Goal: Task Accomplishment & Management: Manage account settings

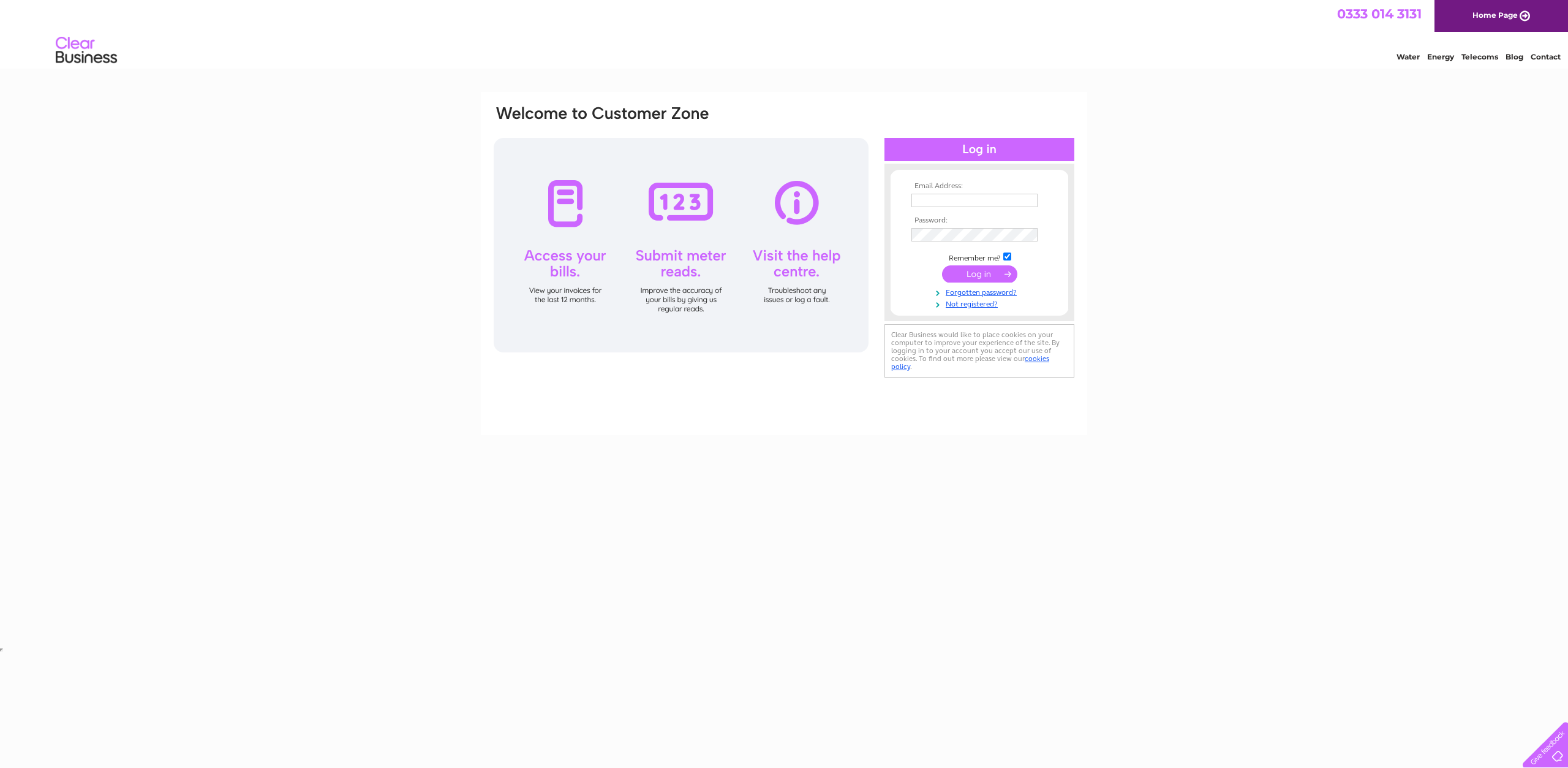
type input "[EMAIL_ADDRESS][DOMAIN_NAME]"
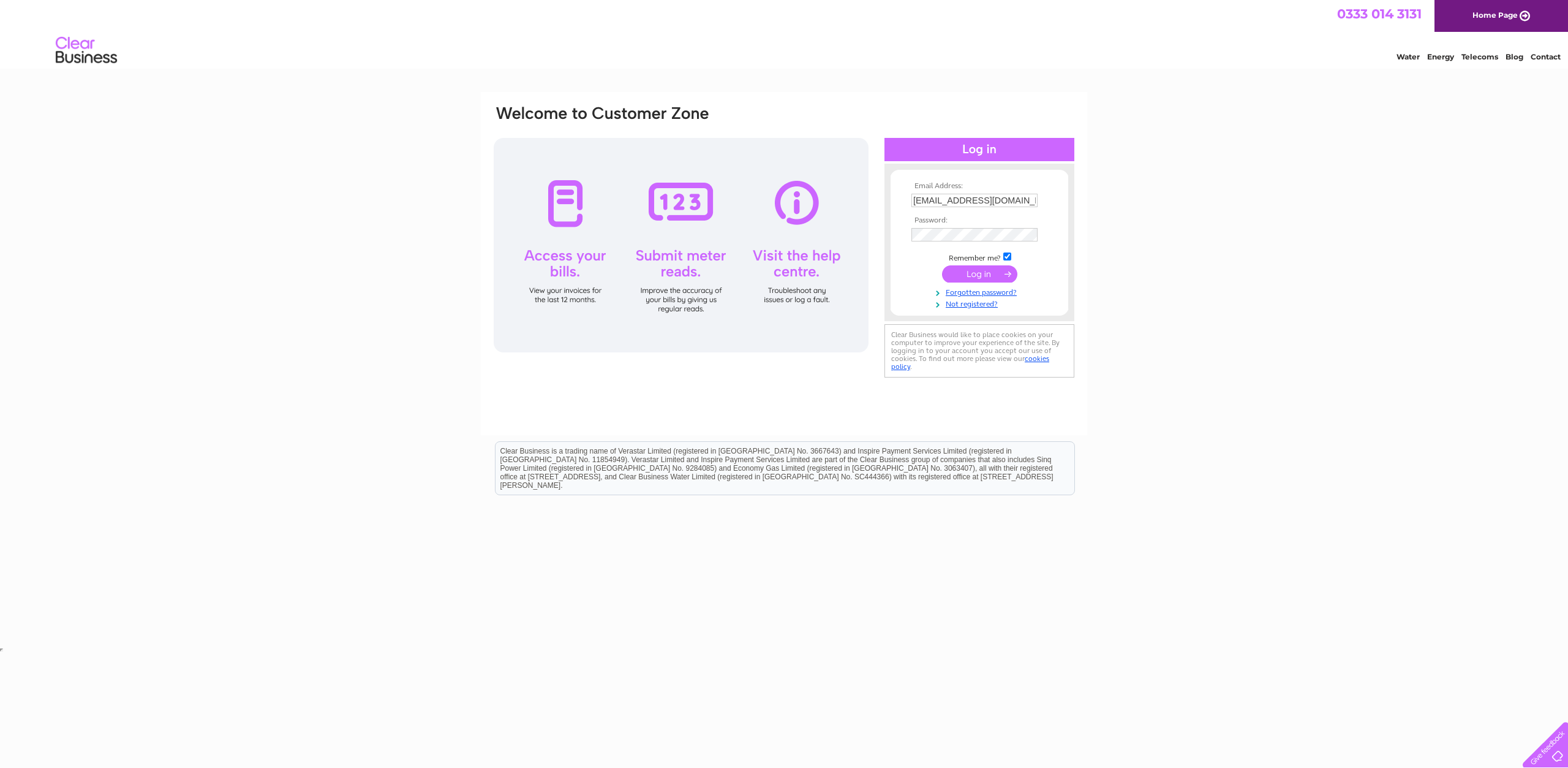
click at [962, 272] on input "submit" at bounding box center [979, 273] width 75 height 17
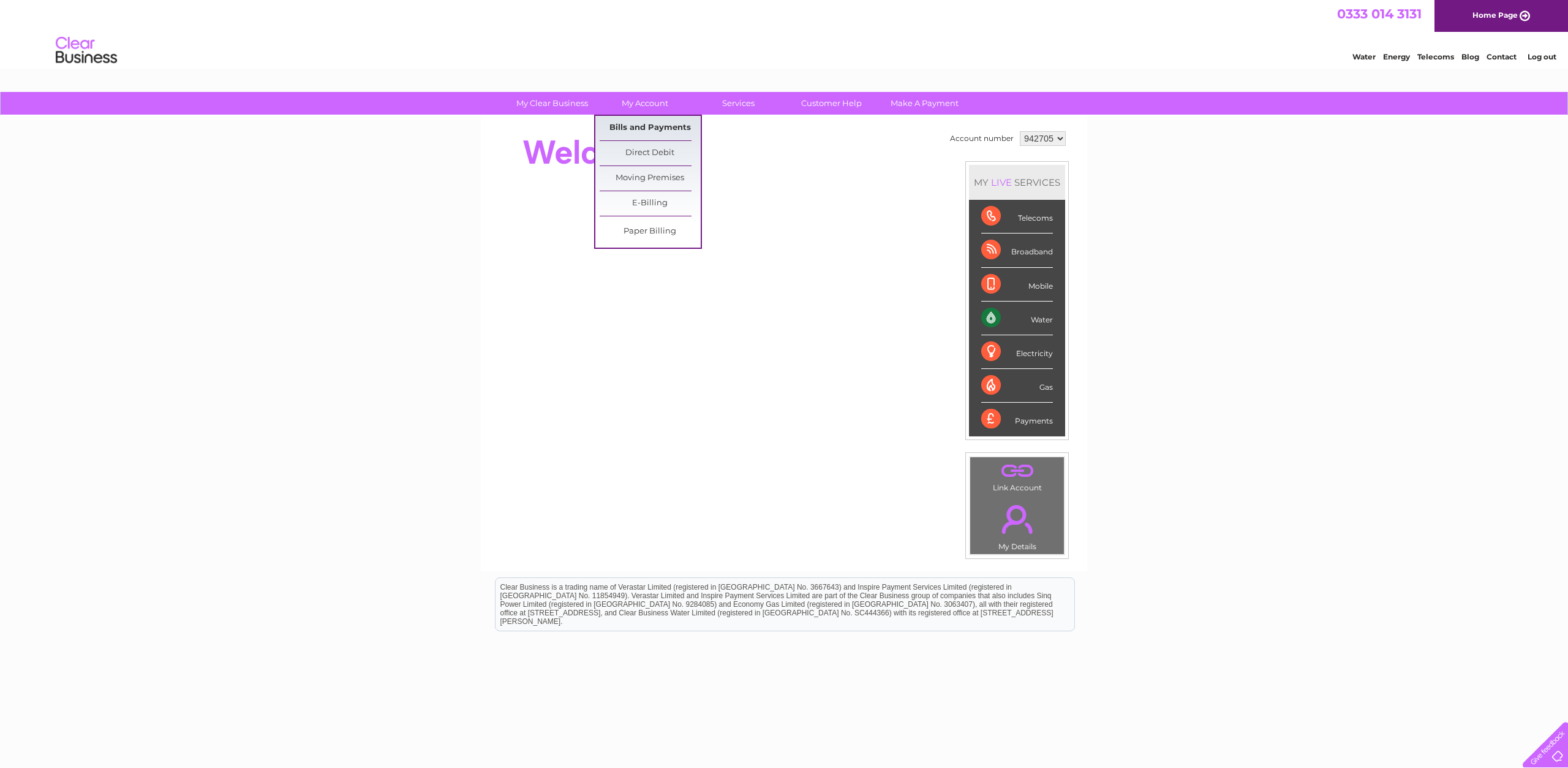
click at [633, 129] on link "Bills and Payments" at bounding box center [650, 128] width 101 height 25
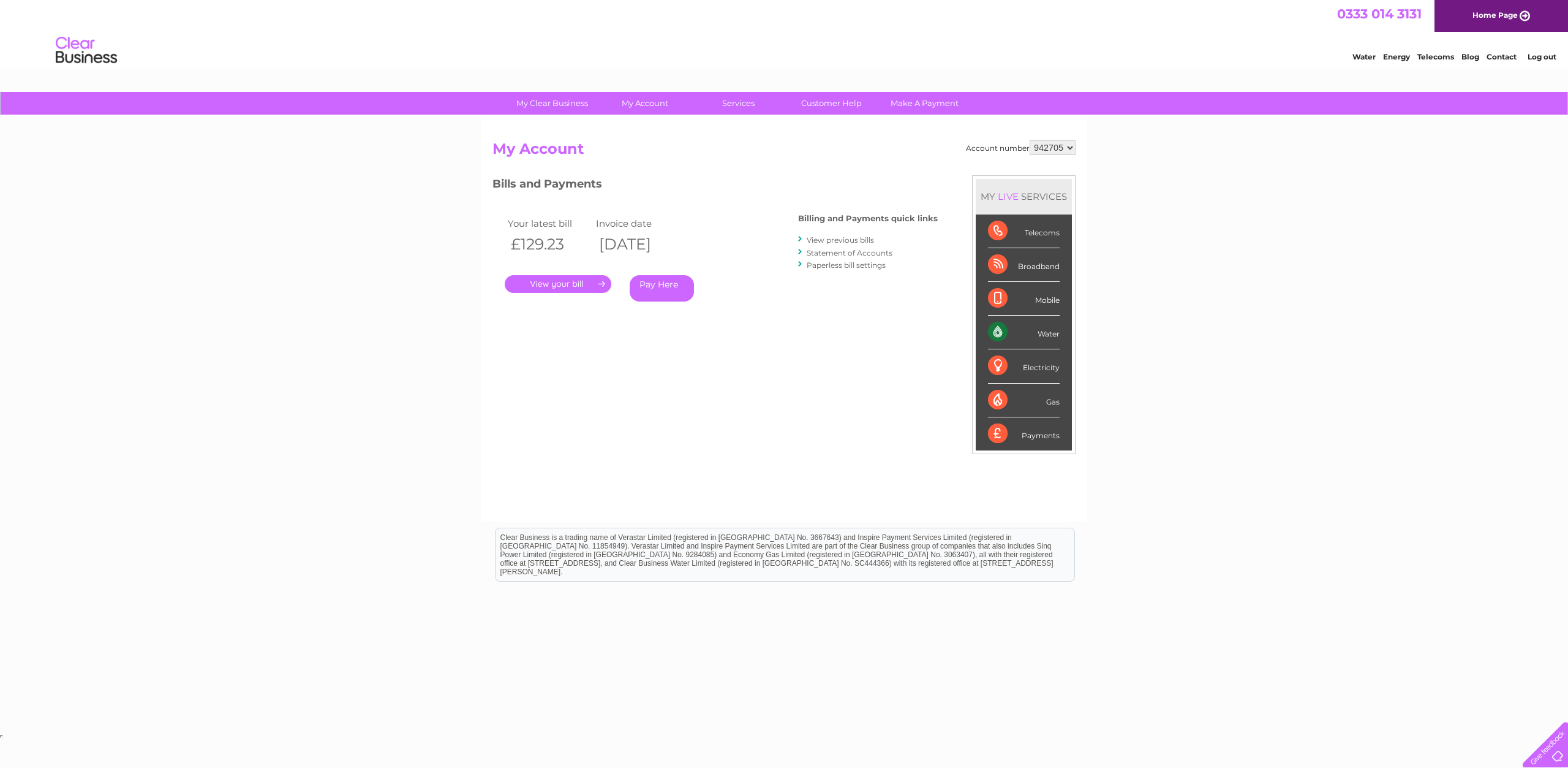
click at [568, 288] on link "." at bounding box center [557, 284] width 106 height 18
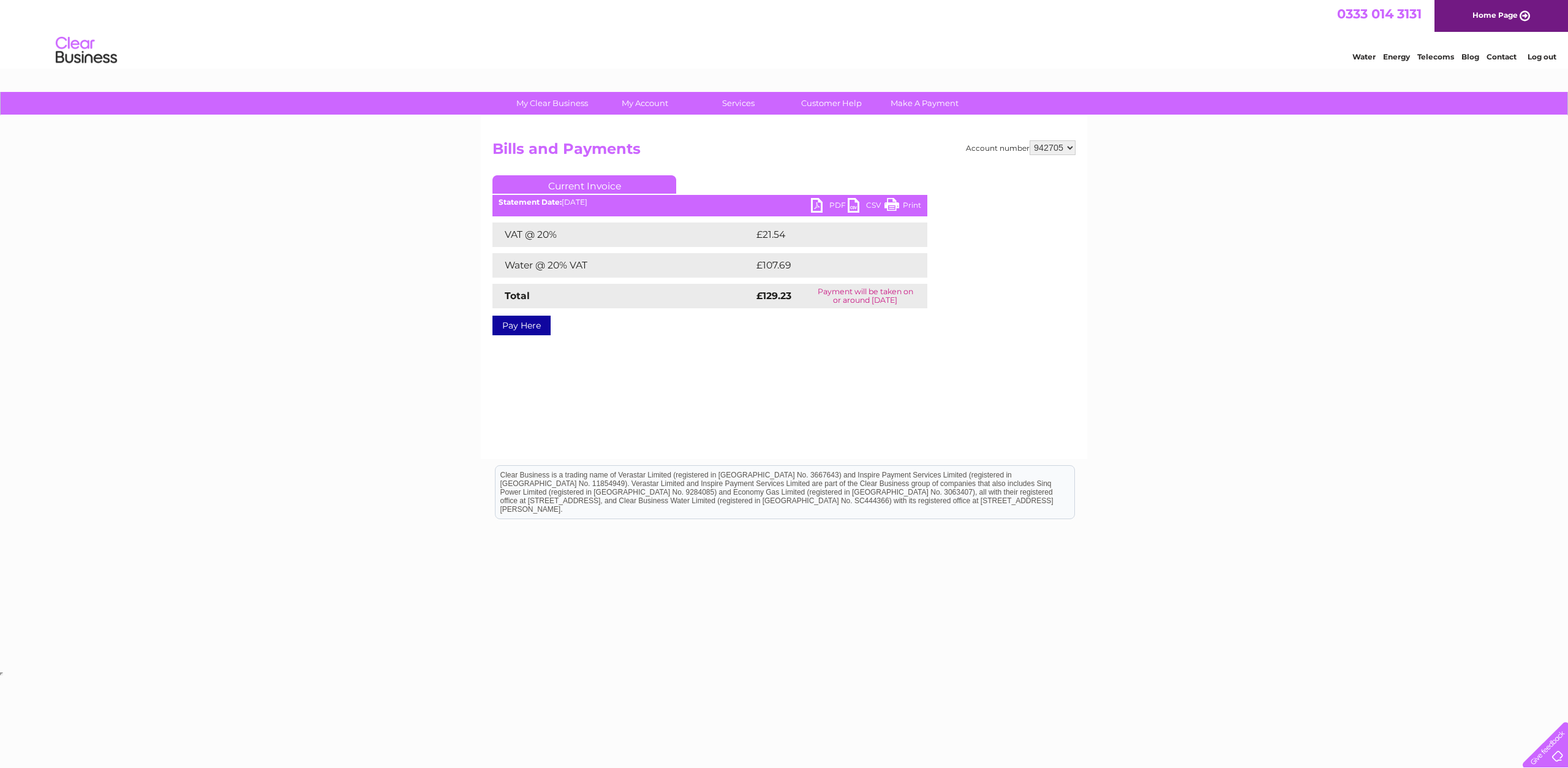
click at [818, 204] on link "PDF" at bounding box center [829, 207] width 37 height 18
